Goal: Navigation & Orientation: Find specific page/section

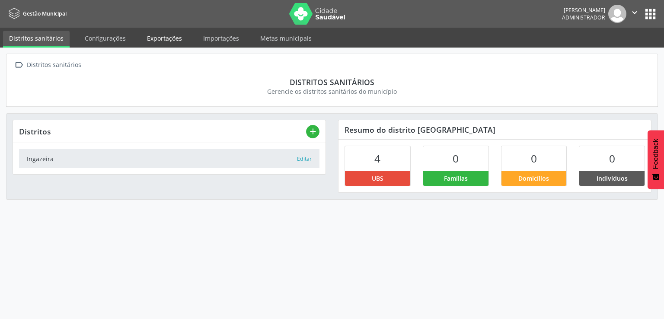
click at [148, 42] on link "Exportações" at bounding box center [164, 38] width 47 height 15
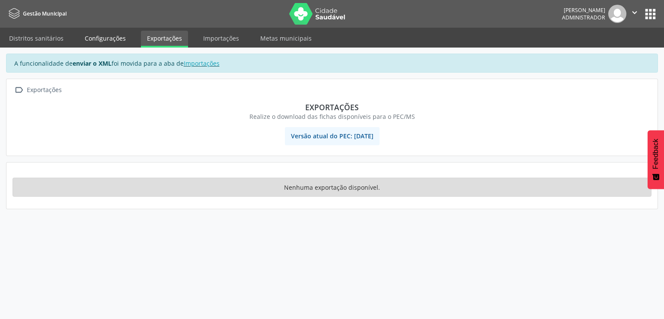
click at [117, 38] on link "Configurações" at bounding box center [105, 38] width 53 height 15
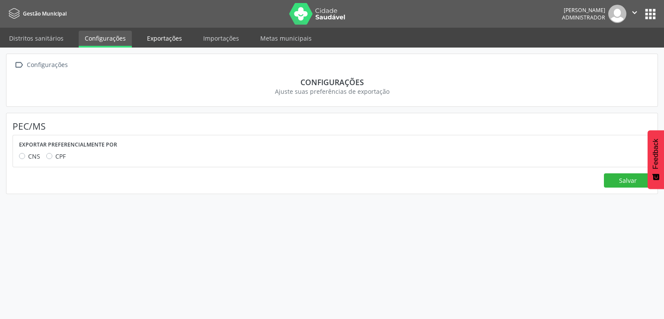
click at [148, 38] on link "Exportações" at bounding box center [164, 38] width 47 height 15
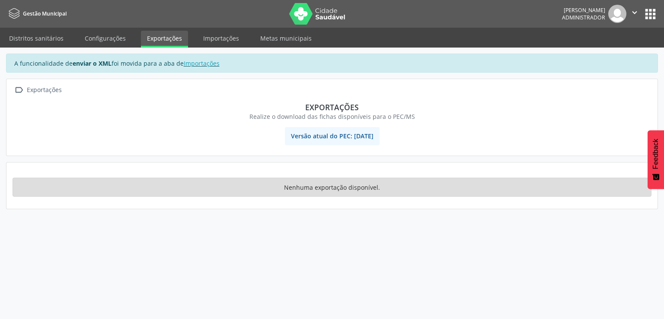
click at [244, 44] on ul "Distritos sanitários Configurações Exportações Importações Metas municipais" at bounding box center [332, 38] width 664 height 20
click at [230, 42] on link "Importações" at bounding box center [221, 38] width 48 height 15
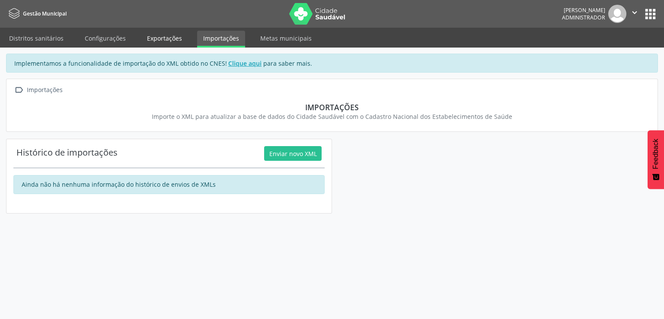
click at [159, 33] on link "Exportações" at bounding box center [164, 38] width 47 height 15
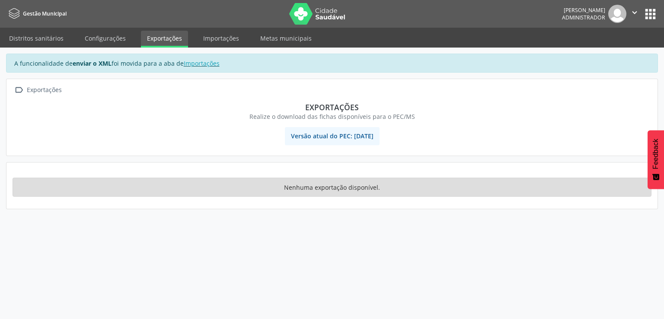
click at [648, 16] on button "apps" at bounding box center [650, 13] width 15 height 15
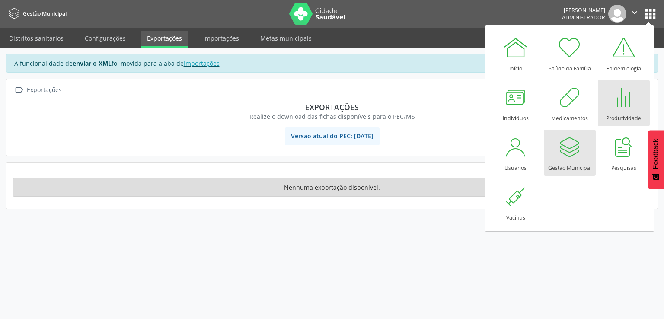
click at [607, 112] on div "Produtividade" at bounding box center [624, 116] width 35 height 12
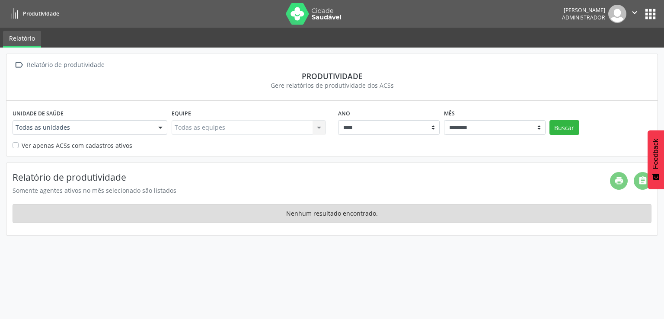
click at [320, 14] on img at bounding box center [314, 14] width 56 height 22
